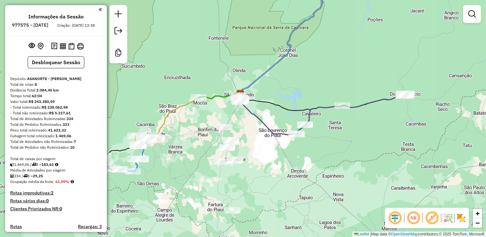
scroll to position [170, 0]
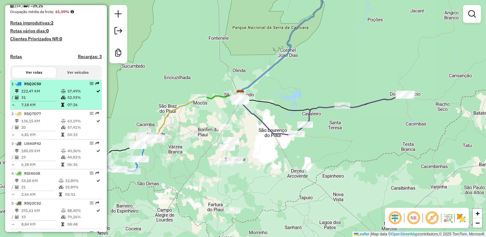
click at [43, 100] on td "31" at bounding box center [41, 97] width 40 height 6
select select "**********"
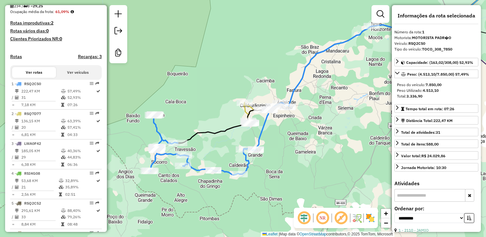
drag, startPoint x: 157, startPoint y: 185, endPoint x: 216, endPoint y: 162, distance: 63.4
click at [216, 162] on div "Janela de atendimento Grade de atendimento Capacidade Transportadoras Veículos …" at bounding box center [243, 118] width 486 height 237
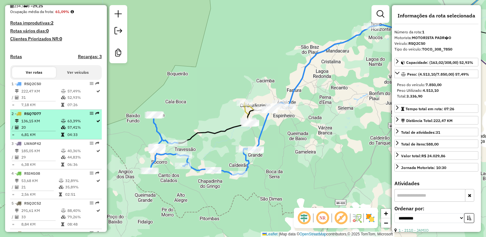
click at [67, 131] on td "57,41%" at bounding box center [81, 127] width 29 height 6
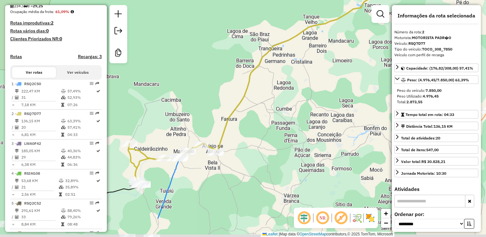
drag, startPoint x: 199, startPoint y: 135, endPoint x: 295, endPoint y: 93, distance: 105.1
click at [295, 93] on div "Janela de atendimento Grade de atendimento Capacidade Transportadoras Veículos …" at bounding box center [243, 118] width 486 height 237
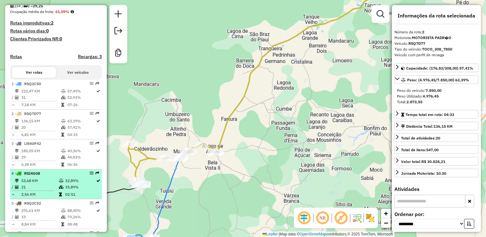
click at [38, 184] on td "53,68 KM" at bounding box center [40, 181] width 38 height 6
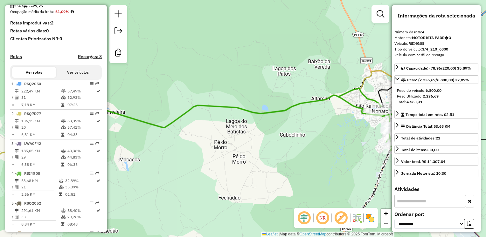
drag, startPoint x: 266, startPoint y: 166, endPoint x: 257, endPoint y: 166, distance: 9.2
click at [257, 166] on div "Janela de atendimento Grade de atendimento Capacidade Transportadoras Veículos …" at bounding box center [243, 118] width 486 height 237
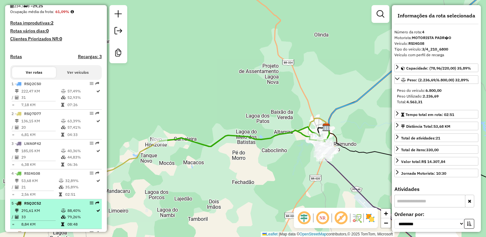
click at [49, 214] on td "291,61 KM" at bounding box center [41, 211] width 40 height 6
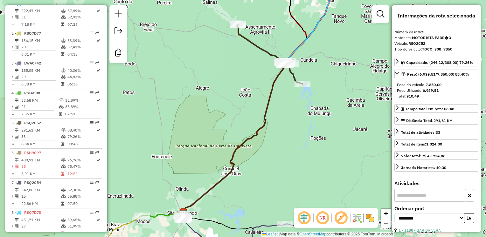
scroll to position [254, 0]
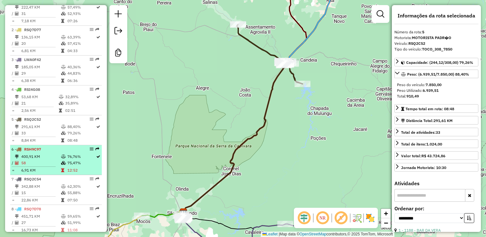
click at [45, 165] on td "58" at bounding box center [41, 163] width 40 height 6
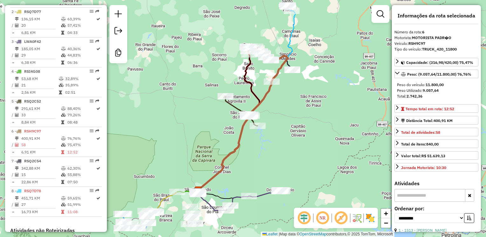
scroll to position [281, 0]
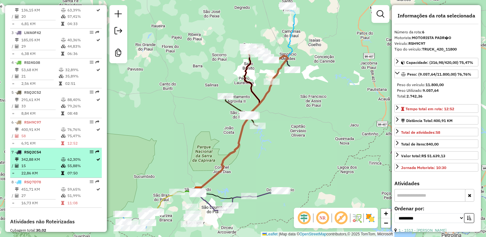
click at [42, 163] on td "342,88 KM" at bounding box center [41, 160] width 40 height 6
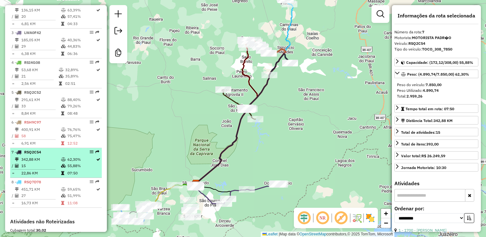
click at [42, 163] on td "342,88 KM" at bounding box center [41, 160] width 40 height 6
click at [41, 163] on td "342,88 KM" at bounding box center [41, 160] width 40 height 6
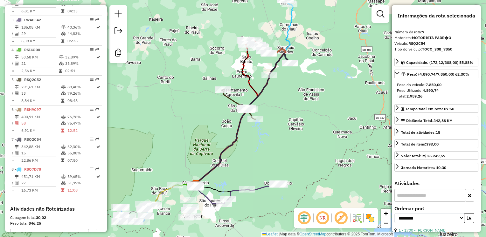
scroll to position [286, 0]
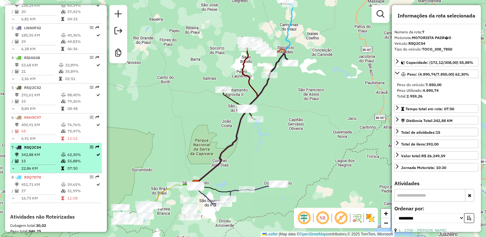
click at [52, 158] on td "342,88 KM" at bounding box center [41, 155] width 40 height 6
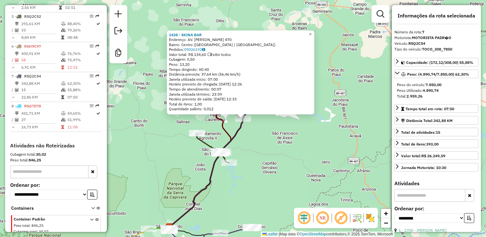
scroll to position [373, 0]
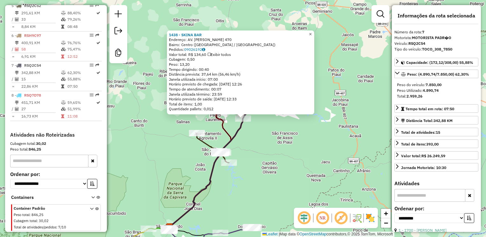
click at [312, 33] on span "×" at bounding box center [310, 33] width 3 height 5
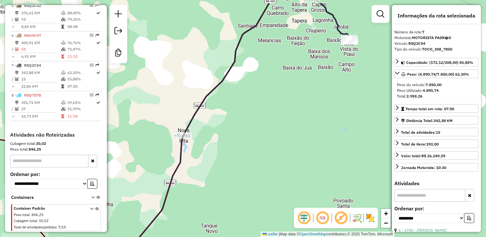
drag, startPoint x: 316, startPoint y: 101, endPoint x: 292, endPoint y: 127, distance: 34.4
click at [292, 127] on div "Janela de atendimento Grade de atendimento Capacidade Transportadoras Veículos …" at bounding box center [243, 118] width 486 height 237
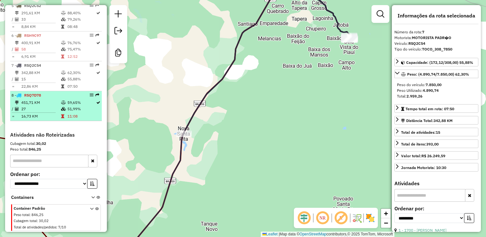
click at [67, 110] on td "51,99%" at bounding box center [81, 109] width 29 height 6
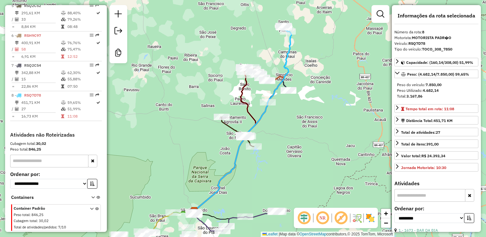
click at [127, 148] on div "Janela de atendimento Grade de atendimento Capacidade Transportadoras Veículos …" at bounding box center [243, 118] width 486 height 237
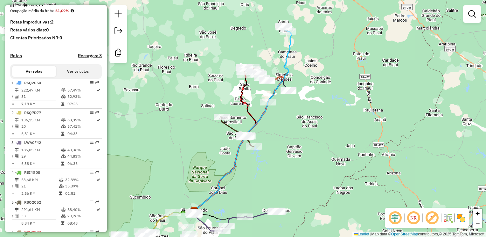
scroll to position [174, 0]
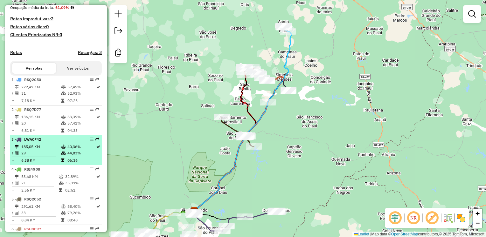
click at [43, 156] on td "29" at bounding box center [41, 153] width 40 height 6
select select "**********"
